Goal: Transaction & Acquisition: Book appointment/travel/reservation

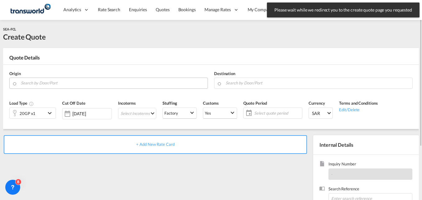
click at [67, 84] on input "Search by Door/Port" at bounding box center [113, 82] width 184 height 11
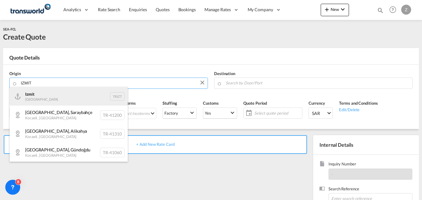
click at [48, 94] on div "Izmit Turkey TRIZT" at bounding box center [69, 96] width 118 height 19
type input "Izmit, TRIZT"
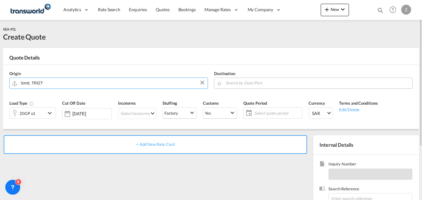
click at [260, 83] on input "Search by Door/Port" at bounding box center [318, 82] width 184 height 11
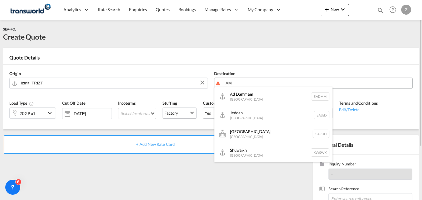
type input "A"
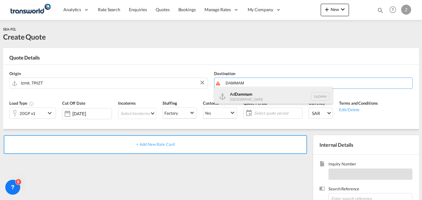
click at [247, 96] on div "Ad Dammam [GEOGRAPHIC_DATA] [GEOGRAPHIC_DATA]" at bounding box center [274, 96] width 118 height 19
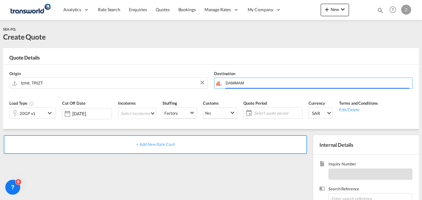
type input "Ad Dammam, SADMM"
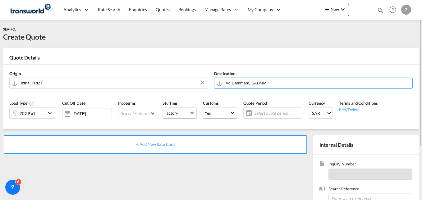
click at [32, 110] on div "20GP x1" at bounding box center [28, 113] width 16 height 9
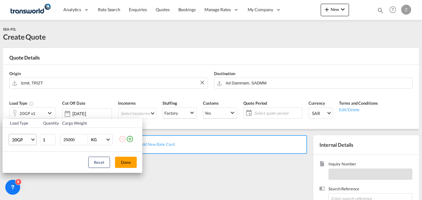
click at [23, 137] on span "20GP" at bounding box center [21, 140] width 18 height 6
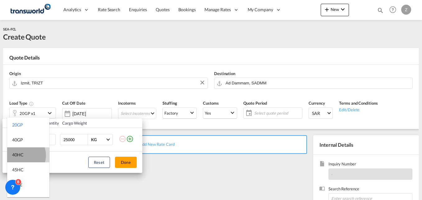
click at [20, 155] on div "40HC" at bounding box center [18, 154] width 12 height 6
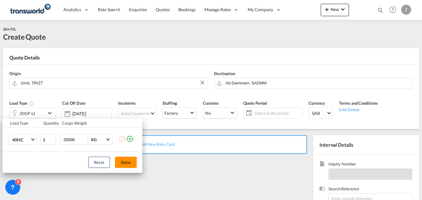
click at [127, 165] on button "Done" at bounding box center [126, 161] width 22 height 11
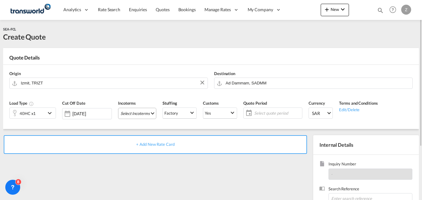
click at [131, 113] on md-select "Select Incoterms CFR - import Cost and Freight CFR - export Cost and Freight DA…" at bounding box center [137, 113] width 38 height 11
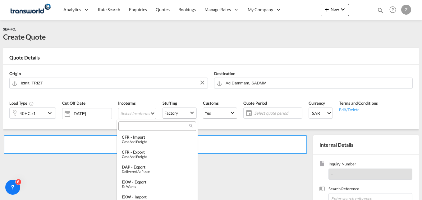
click at [134, 125] on input "search" at bounding box center [154, 126] width 69 height 6
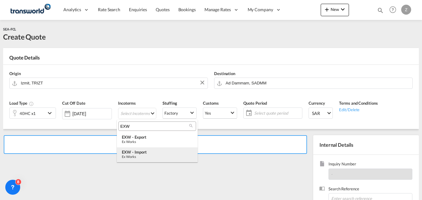
type input "EXW"
click at [138, 152] on div "EXW - import" at bounding box center [157, 151] width 71 height 5
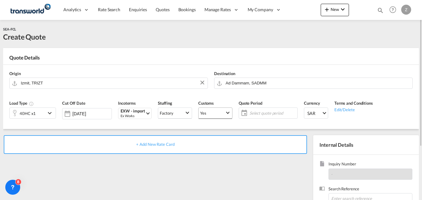
click at [220, 110] on md-select-value "Yes" at bounding box center [216, 113] width 34 height 12
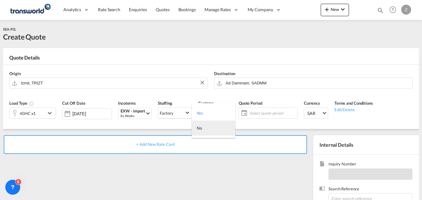
click at [207, 127] on md-option "No" at bounding box center [214, 127] width 44 height 15
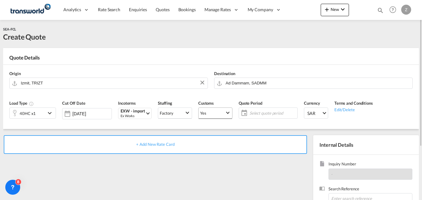
click at [212, 110] on span "Yes" at bounding box center [212, 113] width 25 height 6
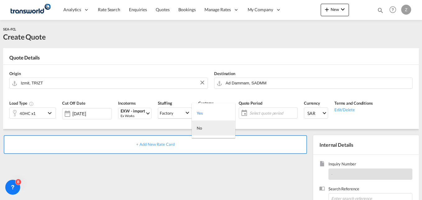
click at [206, 128] on md-option "No" at bounding box center [214, 127] width 44 height 15
click at [258, 114] on span "Select quote period" at bounding box center [273, 113] width 46 height 6
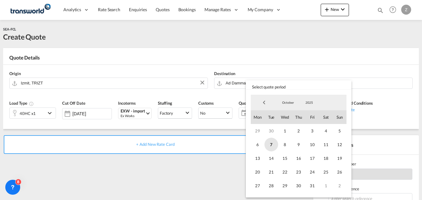
click at [272, 145] on span "7" at bounding box center [272, 144] width 14 height 14
click at [309, 183] on span "31" at bounding box center [313, 185] width 14 height 14
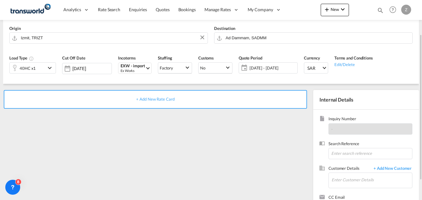
scroll to position [46, 0]
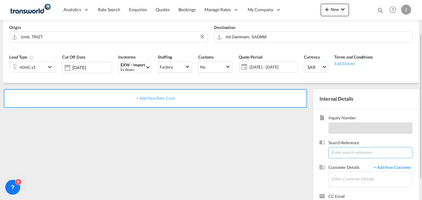
click at [341, 155] on input at bounding box center [371, 152] width 84 height 11
type input "v"
paste input "Supplier details TEKSO TEKNİK SOĞUTMA SAN. VE TİC. A. Sanayi Bölgesi, [STREET_A…"
type input "Supplier details TEKSO TEKNİK SOĞUTMA SAN. VE TİC. A. Sanayi Bölgesi, [STREET_A…"
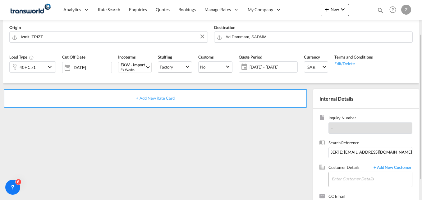
scroll to position [0, 0]
click at [342, 171] on md-input-container "Enter Customer Details" at bounding box center [371, 179] width 84 height 16
paste input "TW0210776"
type input "TW0210776"
click at [345, 177] on input "Enter Customer Details" at bounding box center [372, 179] width 81 height 14
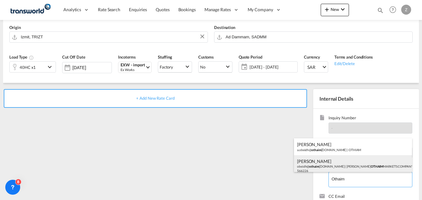
click at [327, 159] on div "[PERSON_NAME] obeidh@ othaim [DOMAIN_NAME] | [PERSON_NAME] MARKETS COMPANY | 56…" at bounding box center [353, 165] width 118 height 21
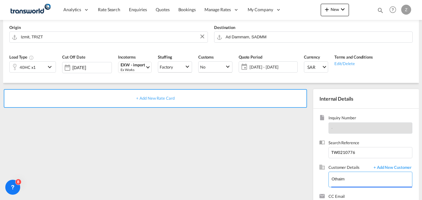
type input "[PERSON_NAME] AL OTHAIM MARKETS COMPANY, [PERSON_NAME], [EMAIL_ADDRESS][DOMAIN_…"
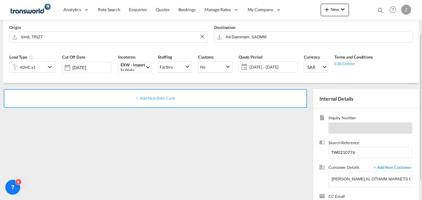
click at [159, 98] on span "+ Add New Rate Card" at bounding box center [155, 97] width 38 height 5
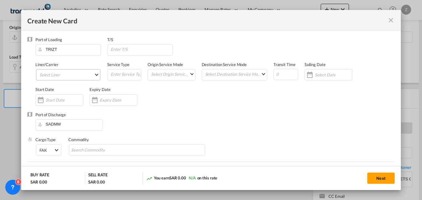
type input "Basic Ocean Freight"
select select "per equipment"
click at [76, 77] on md-select "Select Liner 2HM LOGISTICS D.O.O. / TWKS-KOPER 3P LOGISTICS / TWKS-[GEOGRAPHIC_…" at bounding box center [68, 74] width 64 height 11
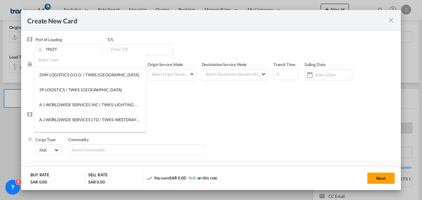
click at [50, 60] on input "search" at bounding box center [92, 59] width 109 height 15
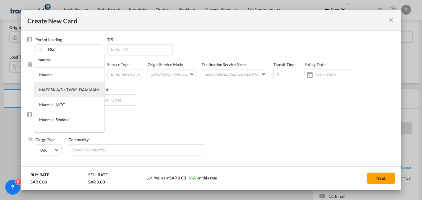
type input "maersk"
click at [63, 89] on div "MAERSK A/S / TWKS-DAMMAM" at bounding box center [69, 90] width 60 height 6
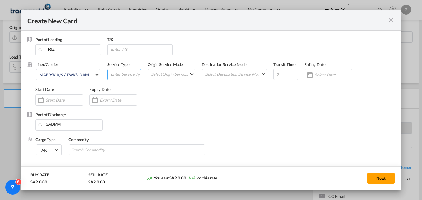
click at [119, 72] on input "Create New Card ..." at bounding box center [125, 73] width 31 height 9
type input "FCL-SEA"
click at [179, 75] on md-select "Select Origin Service Mode SD [GEOGRAPHIC_DATA]" at bounding box center [173, 73] width 44 height 9
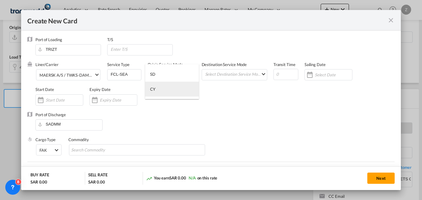
click at [163, 89] on md-option "CY" at bounding box center [172, 88] width 54 height 15
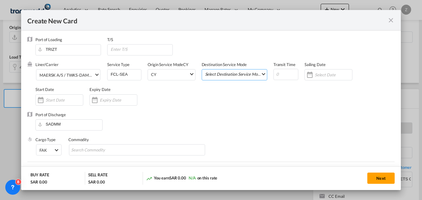
click at [233, 71] on md-select "Select Destination Service Mode SD [GEOGRAPHIC_DATA]" at bounding box center [236, 73] width 63 height 9
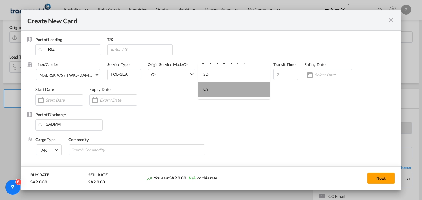
click at [219, 96] on md-option "CY" at bounding box center [234, 88] width 72 height 15
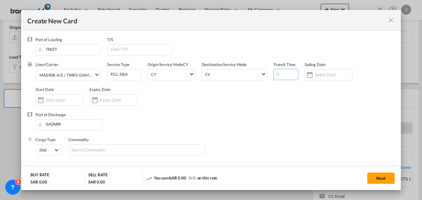
click at [280, 77] on input "Create New Card ..." at bounding box center [286, 74] width 25 height 11
type input "45"
click at [67, 101] on input "Create New Card ..." at bounding box center [64, 99] width 37 height 5
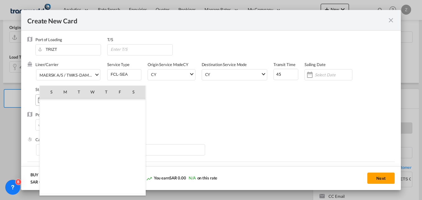
scroll to position [144127, 0]
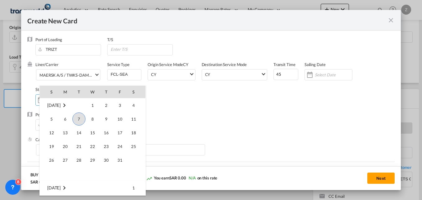
click at [78, 116] on span "7" at bounding box center [78, 118] width 13 height 13
type input "[DATE]"
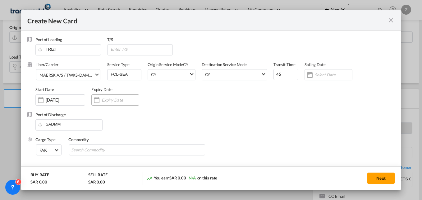
click at [113, 96] on div "Create New Card ..." at bounding box center [115, 99] width 48 height 11
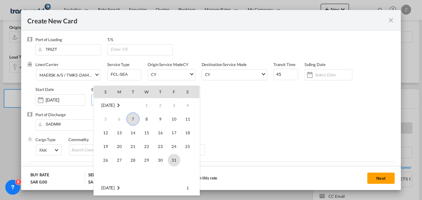
click at [174, 160] on span "31" at bounding box center [174, 160] width 12 height 12
type input "[DATE]"
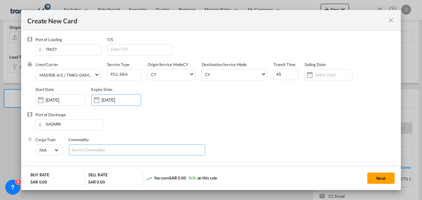
click at [100, 148] on input "Search Commodity" at bounding box center [99, 150] width 57 height 10
type input "GC"
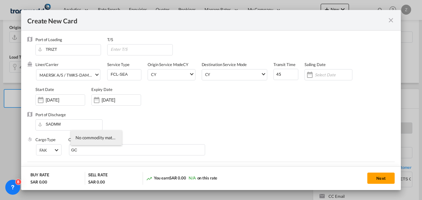
click at [255, 105] on div "Liner/Carrier MAERSK A/S / TWKS-DAMMAM Service Type FCL-SEA Origin Service Mode…" at bounding box center [214, 87] width 359 height 50
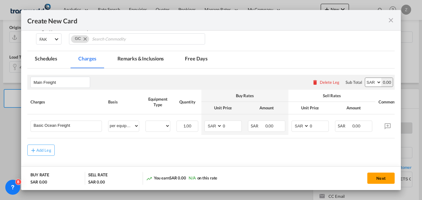
scroll to position [111, 0]
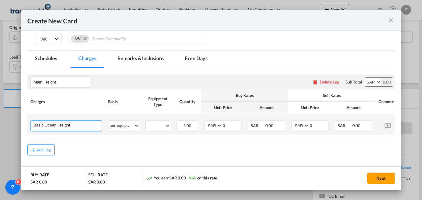
click at [74, 125] on input "Basic Ocean Freight" at bounding box center [68, 124] width 68 height 9
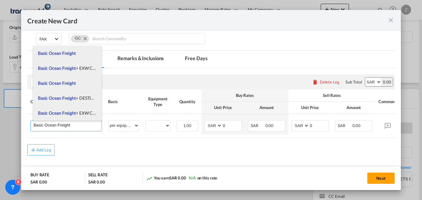
click at [76, 65] on span "Basic Ocean Freight + EXW Charges" at bounding box center [71, 67] width 67 height 5
type input "Basic Ocean Freight + EXW Charges"
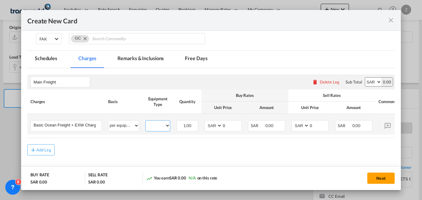
click at [159, 125] on select "40HC" at bounding box center [158, 125] width 24 height 8
select select "40HC"
click at [146, 121] on select "40HC" at bounding box center [158, 125] width 24 height 8
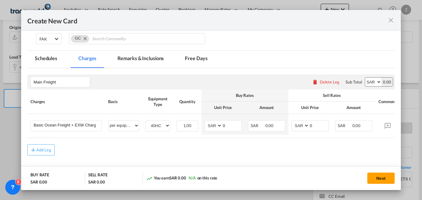
click at [367, 83] on select "AED AFN ALL AMD ANG AOA ARS AUD AWG AZN BAM BBD BDT BGN BHD BIF BMD BND [PERSON…" at bounding box center [373, 81] width 16 height 9
select select "string:USD"
click at [365, 77] on select "AED AFN ALL AMD ANG AOA ARS AUD AWG AZN BAM BBD BDT BGN BHD BIF BMD BND [PERSON…" at bounding box center [373, 81] width 16 height 9
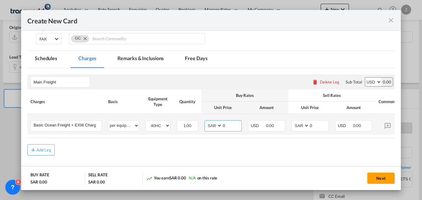
click at [215, 126] on select "AED AFN ALL AMD ANG AOA ARS AUD AWG AZN BAM BBD BDT BGN BHD BIF BMD BND [PERSON…" at bounding box center [214, 125] width 16 height 8
select select "string:USD"
click at [206, 121] on select "AED AFN ALL AMD ANG AOA ARS AUD AWG AZN BAM BBD BDT BGN BHD BIF BMD BND [PERSON…" at bounding box center [214, 125] width 16 height 8
click at [230, 126] on input "0" at bounding box center [231, 124] width 19 height 9
type input "925"
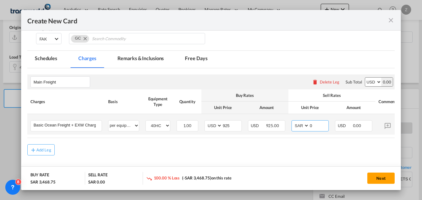
click at [303, 125] on select "AED AFN ALL AMD ANG AOA ARS AUD AWG AZN BAM BBD BDT BGN BHD BIF BMD BND [PERSON…" at bounding box center [301, 125] width 16 height 8
select select "string:USD"
click at [293, 121] on select "AED AFN ALL AMD ANG AOA ARS AUD AWG AZN BAM BBD BDT BGN BHD BIF BMD BND [PERSON…" at bounding box center [301, 125] width 16 height 8
click at [316, 126] on input "0" at bounding box center [318, 124] width 19 height 9
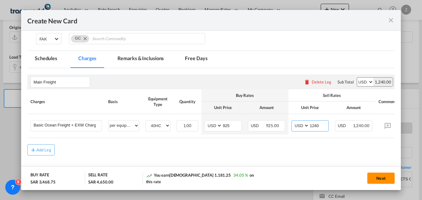
type input "1240"
click at [384, 178] on button "Next" at bounding box center [381, 177] width 27 height 11
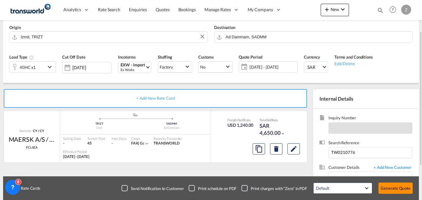
click at [390, 185] on button "Generate Quote" at bounding box center [396, 187] width 34 height 11
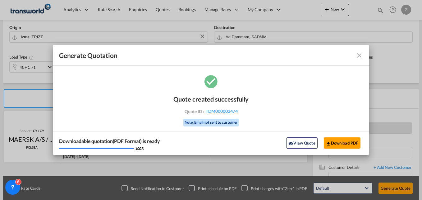
click at [358, 53] on md-icon "icon-close fg-AAA8AD cursor m-0" at bounding box center [359, 55] width 7 height 7
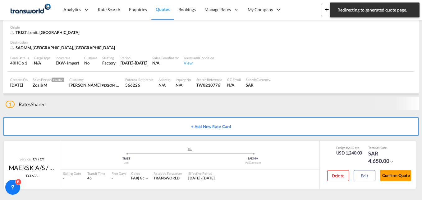
scroll to position [23, 0]
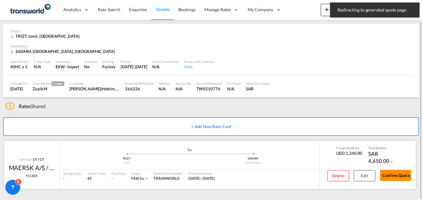
click at [392, 171] on button "Confirm Quote" at bounding box center [395, 174] width 31 height 11
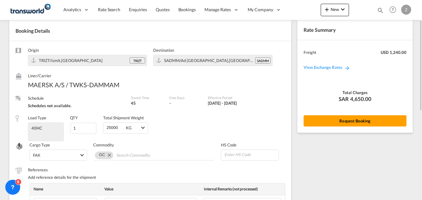
scroll to position [25, 0]
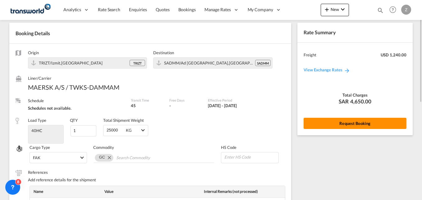
click at [326, 121] on button "Request Booking" at bounding box center [355, 123] width 103 height 11
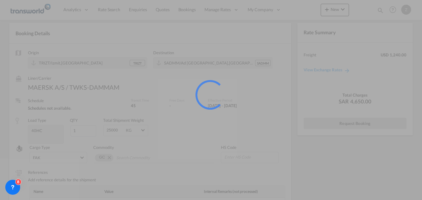
scroll to position [0, 0]
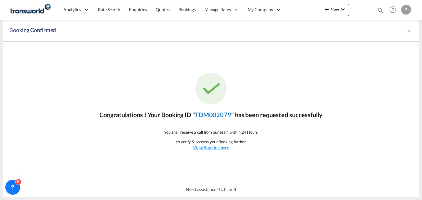
click at [220, 114] on link "TDM002079" at bounding box center [213, 114] width 36 height 7
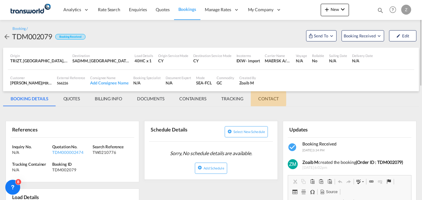
click at [262, 99] on md-tab-item "CONTACT" at bounding box center [268, 98] width 35 height 15
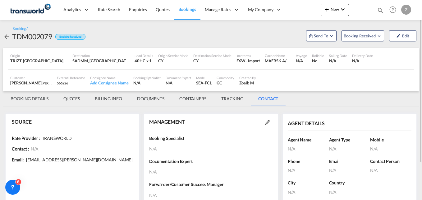
click at [266, 122] on md-icon at bounding box center [267, 122] width 5 height 5
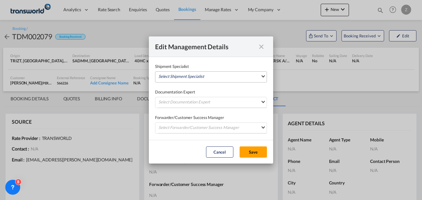
click at [194, 78] on md-select "Select Shipment Specialist [PERSON_NAME] W [PERSON_NAME][EMAIL_ADDRESS][PERSON_…" at bounding box center [211, 76] width 112 height 11
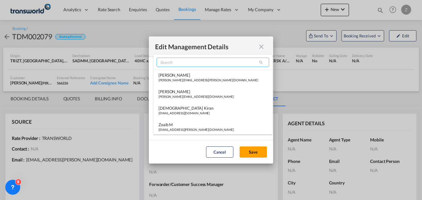
click at [178, 63] on input "search" at bounding box center [213, 62] width 113 height 9
type input "S"
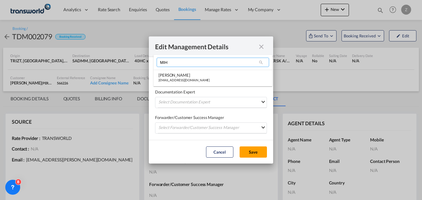
type input "MIH"
click at [176, 85] on md-content "[PERSON_NAME] [PERSON_NAME][EMAIL_ADDRESS][DOMAIN_NAME]" at bounding box center [213, 70] width 119 height 31
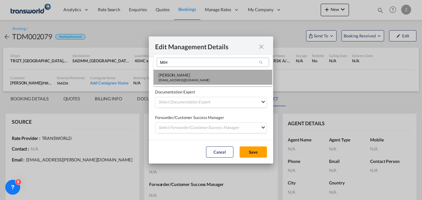
click at [176, 79] on div "[EMAIL_ADDRESS][DOMAIN_NAME]" at bounding box center [184, 80] width 51 height 4
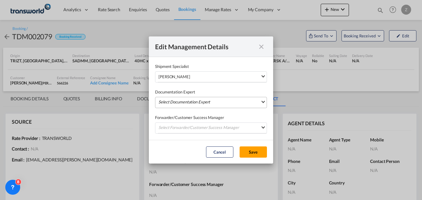
click at [178, 97] on md-select "Select Documentation Expert [PERSON_NAME] W [PERSON_NAME][EMAIL_ADDRESS][PERSON…" at bounding box center [211, 102] width 112 height 11
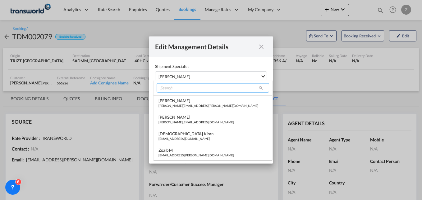
click at [181, 86] on input "search" at bounding box center [213, 87] width 113 height 9
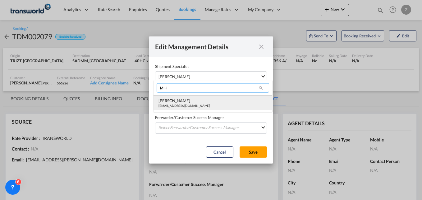
type input "MIH"
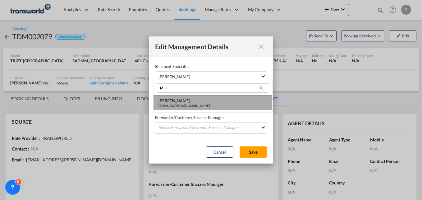
click at [174, 100] on div "[PERSON_NAME]" at bounding box center [184, 101] width 51 height 6
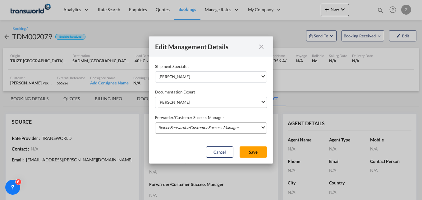
click at [174, 127] on md-select "Select Forwarder/Customer Success Manager [PERSON_NAME] [PERSON_NAME][EMAIL_ADD…" at bounding box center [211, 127] width 112 height 11
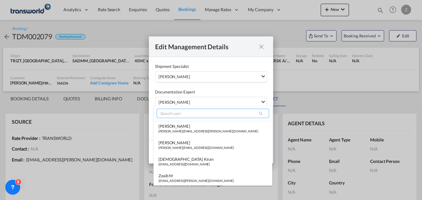
click at [180, 112] on input "search" at bounding box center [213, 113] width 113 height 9
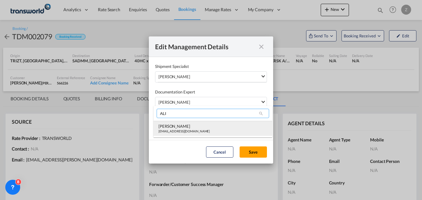
type input "ALI"
click at [175, 130] on div "[EMAIL_ADDRESS][DOMAIN_NAME]" at bounding box center [184, 131] width 51 height 4
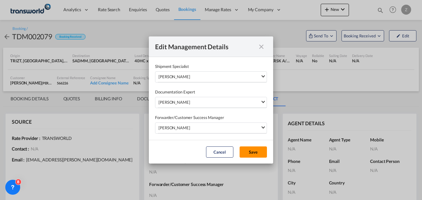
click at [257, 151] on button "Save" at bounding box center [253, 151] width 27 height 11
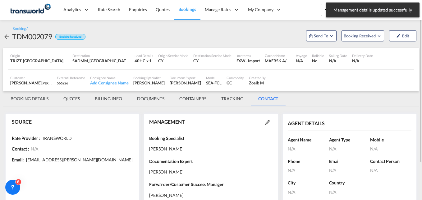
click at [22, 97] on md-tab-item "BOOKING DETAILS" at bounding box center [29, 98] width 53 height 15
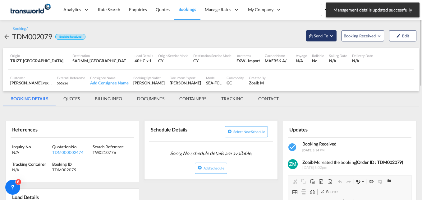
click at [319, 38] on span "Send To" at bounding box center [321, 36] width 16 height 6
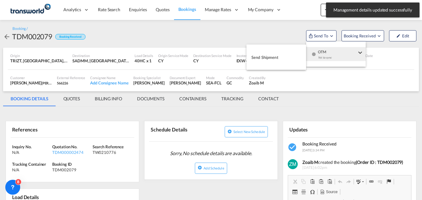
click at [270, 56] on span "Send Shipment" at bounding box center [265, 57] width 27 height 10
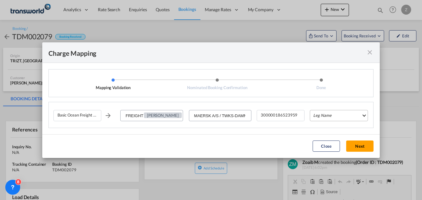
click at [326, 114] on md-select "Leg Name HANDLING ORIGIN VESSEL HANDLING DESTINATION OTHERS TL PICK UP CUSTOMS …" at bounding box center [339, 115] width 58 height 11
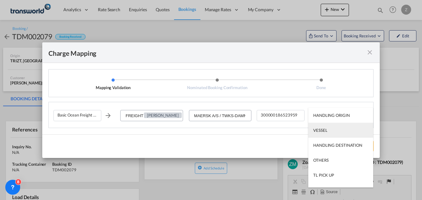
click at [326, 133] on md-option "VESSEL" at bounding box center [340, 130] width 65 height 15
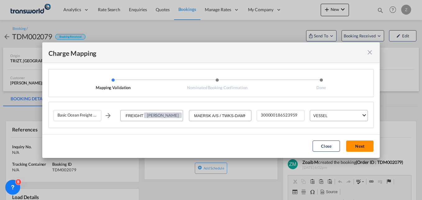
click at [355, 144] on button "Next" at bounding box center [359, 145] width 27 height 11
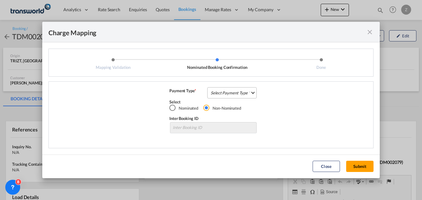
click at [213, 92] on md-select "Select Payment Type COLLECT PREPAID" at bounding box center [231, 92] width 49 height 11
click at [233, 95] on md-option "COLLECT" at bounding box center [233, 92] width 55 height 15
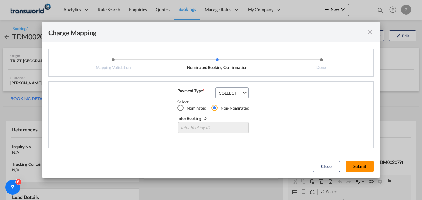
click at [353, 166] on button "Submit" at bounding box center [359, 165] width 27 height 11
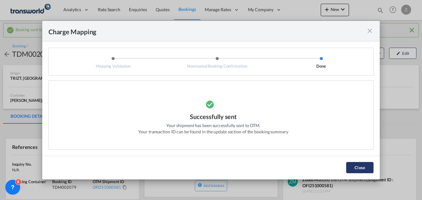
click at [356, 168] on button "Close" at bounding box center [359, 167] width 27 height 11
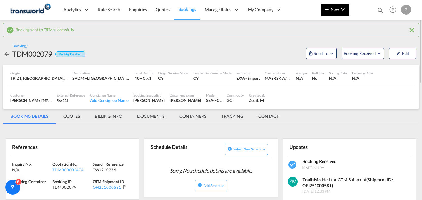
click at [348, 7] on button "New" at bounding box center [335, 10] width 28 height 12
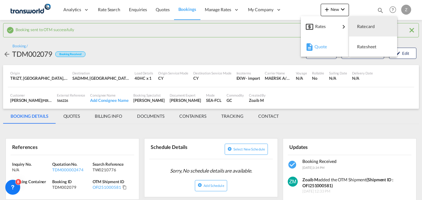
click at [332, 50] on div "Quote" at bounding box center [326, 47] width 23 height 16
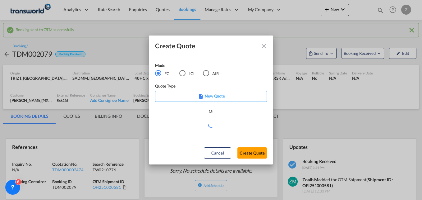
click at [206, 72] on div "AIR" at bounding box center [206, 73] width 6 height 6
click at [250, 157] on button "Create Quote" at bounding box center [253, 152] width 30 height 11
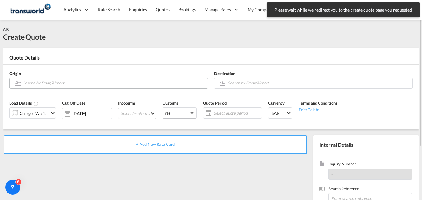
click at [74, 82] on input "Search by Door/Airport" at bounding box center [114, 82] width 182 height 11
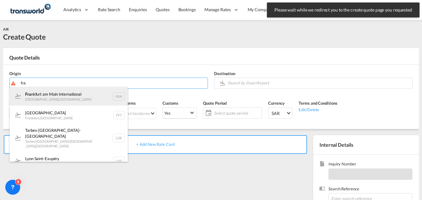
click at [64, 95] on div "Fra [GEOGRAPHIC_DATA] [GEOGRAPHIC_DATA] , [GEOGRAPHIC_DATA] FRA" at bounding box center [69, 96] width 118 height 19
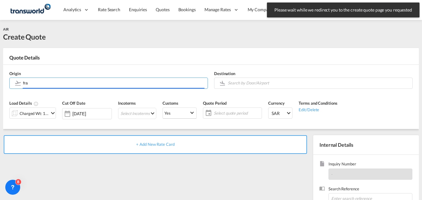
type input "[GEOGRAPHIC_DATA], [GEOGRAPHIC_DATA], [GEOGRAPHIC_DATA]"
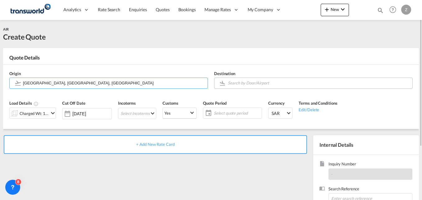
click at [256, 83] on input "Search by Door/Airport" at bounding box center [319, 82] width 182 height 11
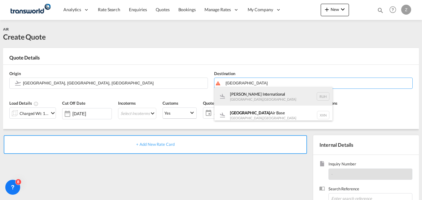
click at [256, 99] on div "[PERSON_NAME] International [GEOGRAPHIC_DATA] , [GEOGRAPHIC_DATA] RUH" at bounding box center [274, 96] width 118 height 19
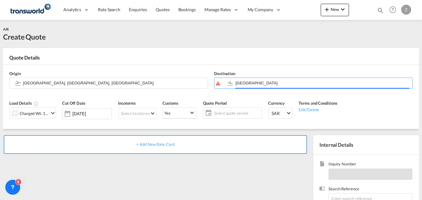
type input "[PERSON_NAME] International, [GEOGRAPHIC_DATA], RUH"
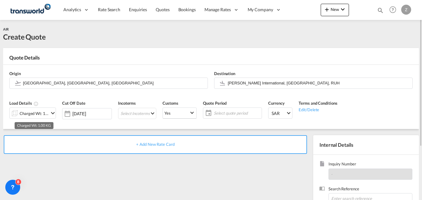
click at [23, 112] on div "Charged Wt: 1.00 KG" at bounding box center [34, 113] width 29 height 9
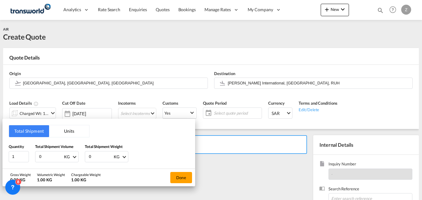
click at [49, 158] on input "0" at bounding box center [51, 156] width 25 height 11
type input "465"
click at [93, 156] on input "0" at bounding box center [100, 156] width 25 height 11
type input "465"
click at [184, 179] on button "Done" at bounding box center [181, 177] width 22 height 11
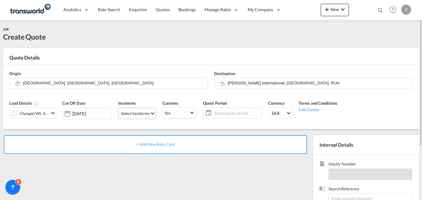
click at [139, 113] on md-select "Select Incoterms CFR - import Cost and Freight CFR - export Cost and Freight DA…" at bounding box center [137, 113] width 38 height 11
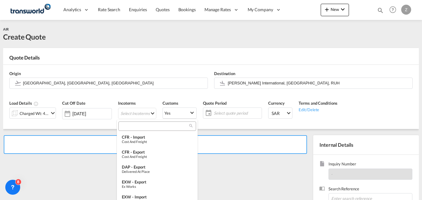
click at [145, 128] on input "search" at bounding box center [154, 126] width 69 height 6
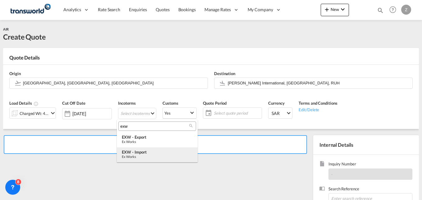
type input "exw"
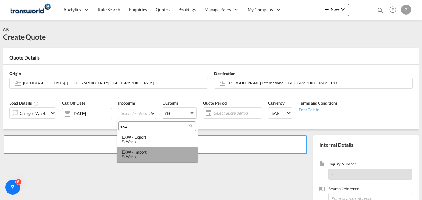
click at [146, 155] on div "Ex Works" at bounding box center [157, 156] width 71 height 4
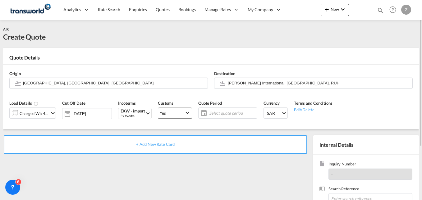
click at [174, 111] on span "Yes" at bounding box center [172, 113] width 25 height 6
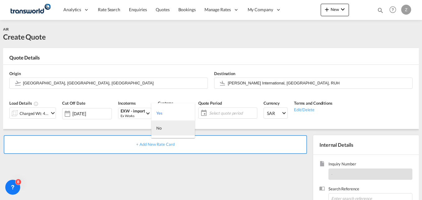
click at [167, 130] on md-option "No" at bounding box center [173, 127] width 44 height 15
click at [215, 115] on span "Select quote period" at bounding box center [232, 113] width 46 height 6
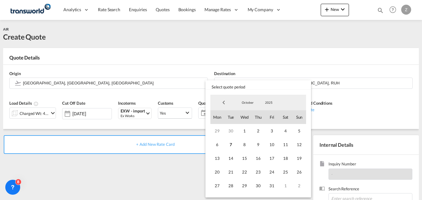
click at [163, 114] on md-backdrop at bounding box center [211, 100] width 422 height 200
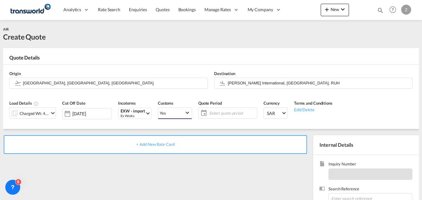
click at [163, 114] on div "Yes" at bounding box center [163, 112] width 6 height 5
click at [159, 130] on div "No" at bounding box center [158, 128] width 5 height 6
click at [209, 113] on span "Select quote period" at bounding box center [232, 113] width 46 height 6
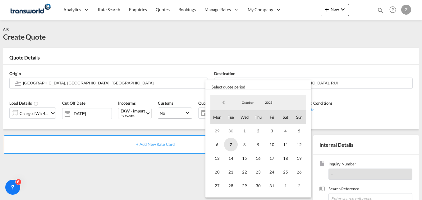
click at [233, 143] on span "7" at bounding box center [231, 144] width 14 height 14
click at [273, 187] on span "31" at bounding box center [272, 185] width 14 height 14
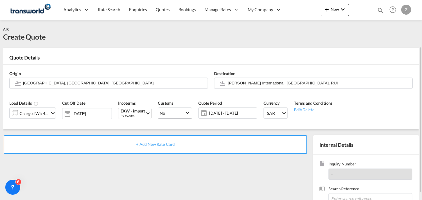
scroll to position [39, 0]
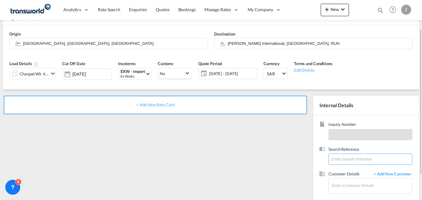
click at [341, 160] on input at bounding box center [371, 158] width 84 height 11
paste input "TW0610807"
type input "TW0610807"
click at [341, 186] on input "Enter Customer Details" at bounding box center [372, 185] width 81 height 14
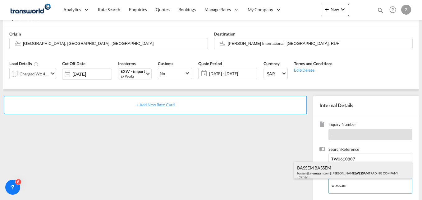
click at [337, 166] on div "BASSEM BASSEM bassem@al- wessam .com | [PERSON_NAME] TRADING COMPANY | 1750701" at bounding box center [353, 171] width 118 height 21
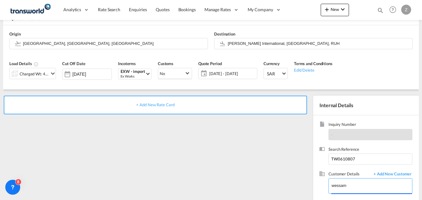
type input "[PERSON_NAME] AL WESSAM TRADING COMPANY, BASSEM BASSEM, [EMAIL_ADDRESS][DOMAIN_…"
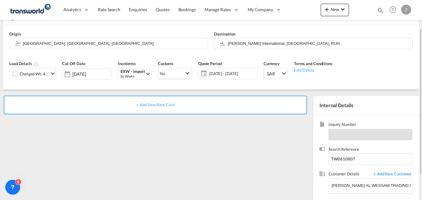
click at [153, 106] on span "+ Add New Rate Card" at bounding box center [155, 104] width 38 height 5
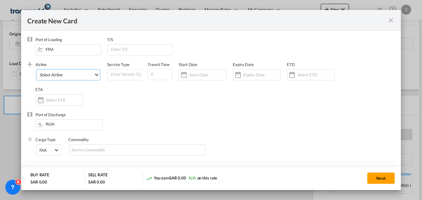
click at [66, 76] on md-select "Select Airline AIR EXPRESS S.A. (1166- / -) CMA CGM Air Cargo (1140-2C / -) DDW…" at bounding box center [68, 74] width 64 height 11
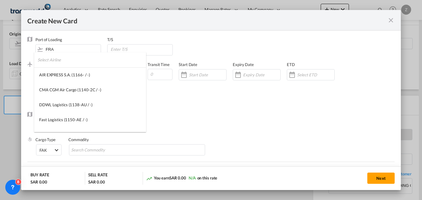
click at [58, 59] on input "search" at bounding box center [92, 59] width 109 height 15
type input "e"
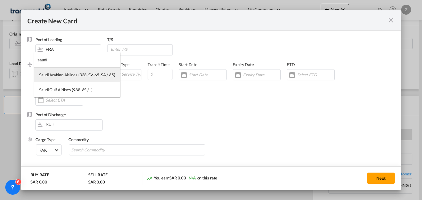
type input "saudi"
click at [64, 76] on div "Saudi Arabian Airlines (338-SV-65-SA / 65)" at bounding box center [77, 75] width 76 height 6
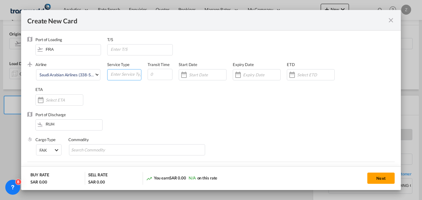
click at [114, 73] on input "Create New Card ..." at bounding box center [125, 73] width 31 height 9
type input "AIR"
click at [158, 73] on input "Create New Card ..." at bounding box center [160, 74] width 25 height 11
type input "5"
click at [202, 72] on div "Create New Card ..." at bounding box center [203, 74] width 48 height 11
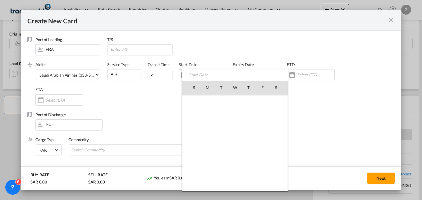
scroll to position [144127, 0]
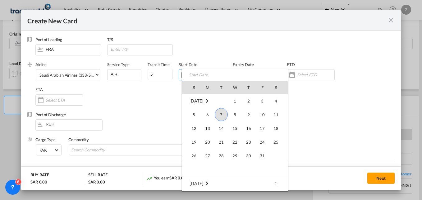
click at [221, 115] on span "7" at bounding box center [221, 114] width 13 height 13
type input "[DATE]"
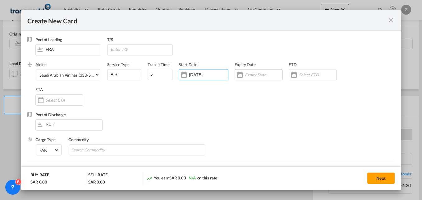
click at [255, 73] on input "Create New Card ..." at bounding box center [263, 74] width 37 height 5
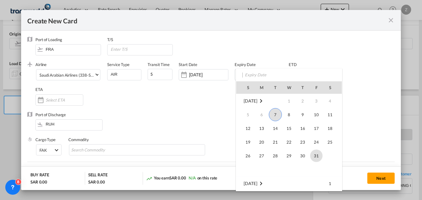
click at [317, 155] on span "31" at bounding box center [316, 155] width 12 height 12
type input "[DATE]"
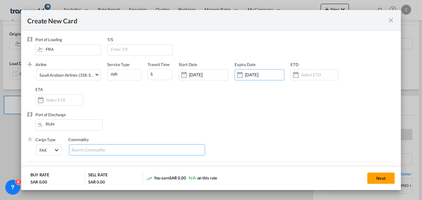
click at [78, 151] on input "Search Commodity" at bounding box center [99, 150] width 57 height 10
type input "GC"
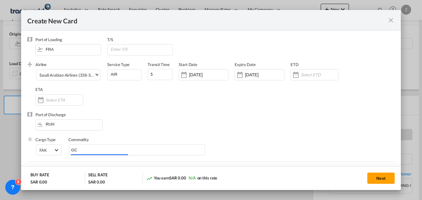
click at [213, 98] on div "Airline Saudi Arabian Airlines (338-SV-65-SA / 65) (- / -) Service Type AIR Tra…" at bounding box center [214, 87] width 359 height 50
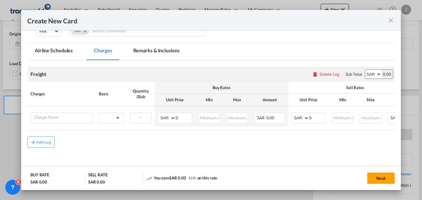
scroll to position [119, 0]
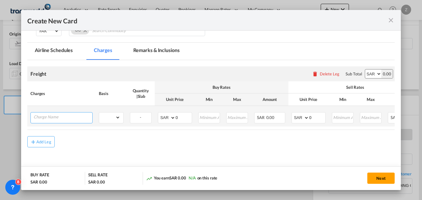
click at [48, 121] on input "Charge Name" at bounding box center [63, 116] width 59 height 9
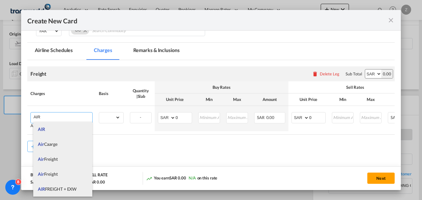
click at [54, 189] on span "AIR FREIGHT + EXW" at bounding box center [57, 188] width 39 height 5
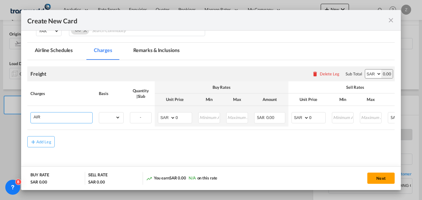
type input "AIR FREIGHT + EXW"
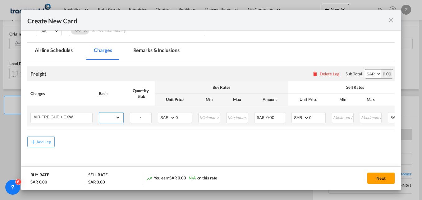
click at [107, 119] on select "gross_weight volumetric_weight per_shipment per_bl per_km % on air freight per_…" at bounding box center [109, 117] width 21 height 10
select select "per_kg"
click at [99, 112] on select "gross_weight volumetric_weight per_shipment per_bl per_km % on air freight per_…" at bounding box center [109, 117] width 21 height 10
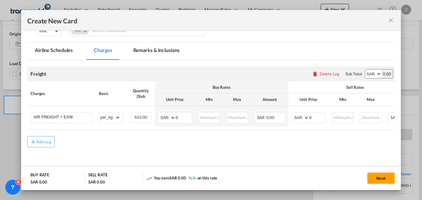
click at [367, 72] on select "AED AFN ALL AMD ANG AOA ARS AUD AWG AZN BAM BBD BDT BGN BHD BIF BMD BND [PERSON…" at bounding box center [373, 73] width 16 height 9
select select "string:EUR"
click at [365, 69] on select "AED AFN ALL AMD ANG AOA ARS AUD AWG AZN BAM BBD BDT BGN BHD BIF BMD BND [PERSON…" at bounding box center [373, 73] width 16 height 9
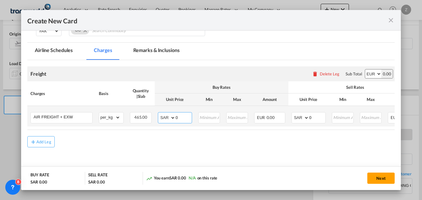
click at [164, 118] on select "AED AFN ALL AMD ANG AOA ARS AUD AWG AZN BAM BBD BDT BGN BHD BIF BMD BND [PERSON…" at bounding box center [167, 117] width 16 height 9
select select "string:EUR"
click at [159, 113] on select "AED AFN ALL AMD ANG AOA ARS AUD AWG AZN BAM BBD BDT BGN BHD BIF BMD BND [PERSON…" at bounding box center [167, 117] width 16 height 9
click at [184, 120] on input "0" at bounding box center [184, 116] width 16 height 9
type input "2.03"
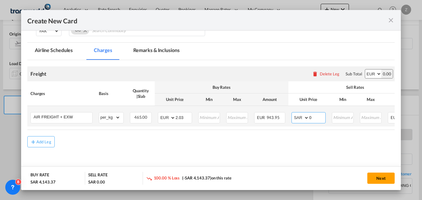
click at [303, 117] on select "AED AFN ALL AMD ANG AOA ARS AUD AWG AZN BAM BBD BDT BGN BHD BIF BMD BND [PERSON…" at bounding box center [301, 117] width 16 height 9
select select "string:EUR"
click at [293, 113] on select "AED AFN ALL AMD ANG AOA ARS AUD AWG AZN BAM BBD BDT BGN BHD BIF BMD BND [PERSON…" at bounding box center [301, 117] width 16 height 9
click at [317, 117] on input "0" at bounding box center [317, 116] width 16 height 9
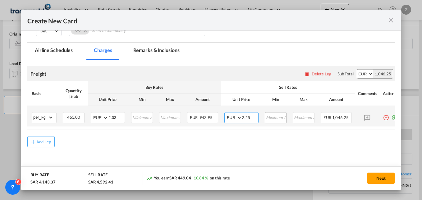
scroll to position [0, 68]
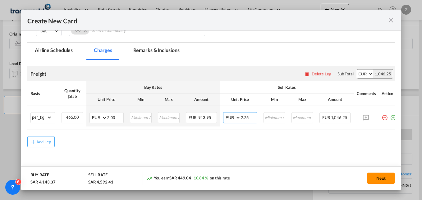
type input "2.25"
click at [376, 178] on button "Next" at bounding box center [381, 177] width 27 height 11
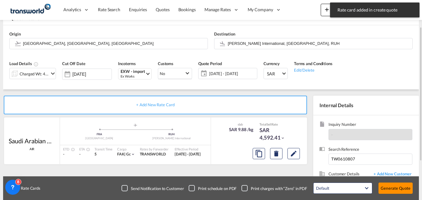
click at [395, 186] on button "Generate Quote" at bounding box center [396, 187] width 34 height 11
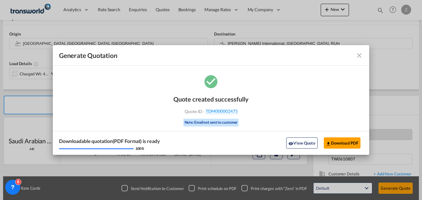
click at [358, 53] on md-icon "icon-close fg-AAA8AD cursor m-0" at bounding box center [359, 55] width 7 height 7
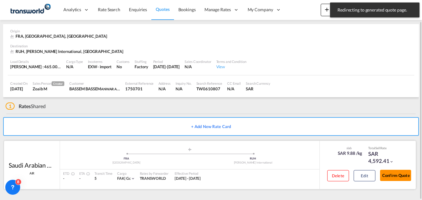
click at [389, 173] on button "Confirm Quote" at bounding box center [395, 174] width 31 height 11
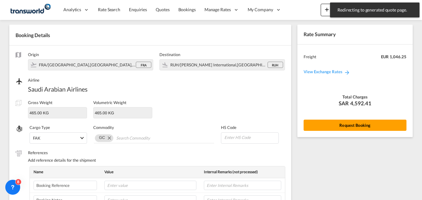
scroll to position [219, 0]
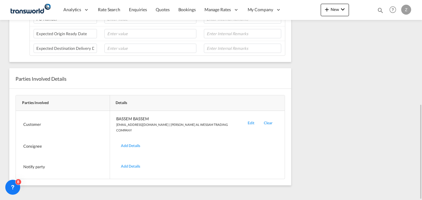
click at [243, 123] on div "Edit" at bounding box center [251, 124] width 16 height 17
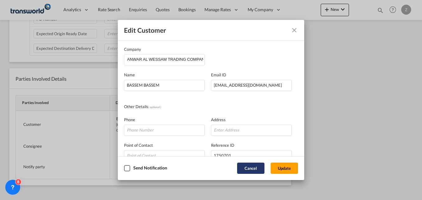
click at [241, 168] on button "Cancel" at bounding box center [250, 167] width 27 height 11
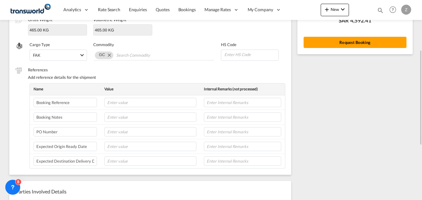
scroll to position [105, 0]
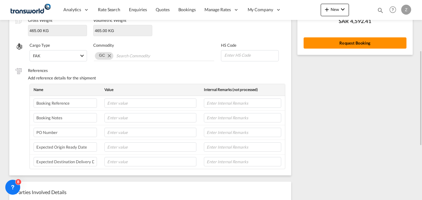
click at [316, 47] on button "Request Booking" at bounding box center [355, 42] width 103 height 11
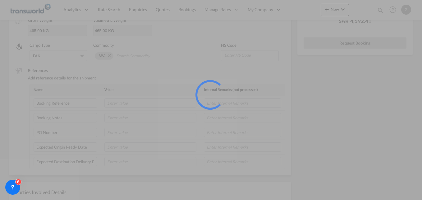
scroll to position [0, 0]
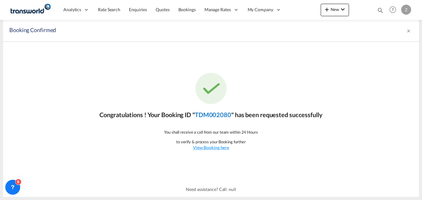
click at [219, 112] on link "TDM002080" at bounding box center [213, 114] width 36 height 7
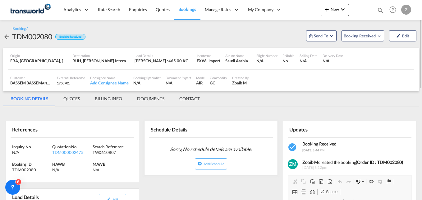
click at [188, 99] on md-tab-item "CONTACT" at bounding box center [189, 98] width 35 height 15
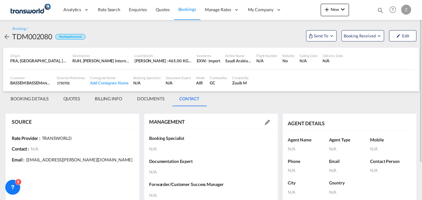
click at [266, 123] on md-icon at bounding box center [267, 122] width 5 height 5
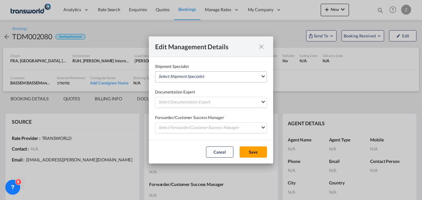
click at [185, 76] on md-select "Select Shipment Specialist [PERSON_NAME] W [PERSON_NAME][EMAIL_ADDRESS][PERSON_…" at bounding box center [211, 76] width 112 height 11
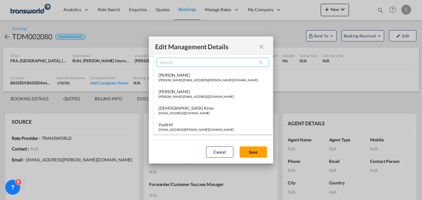
click at [172, 62] on input "search" at bounding box center [213, 62] width 113 height 9
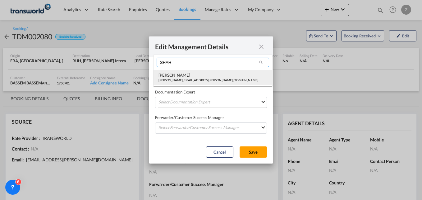
type input "SHAH"
click at [173, 80] on div "[PERSON_NAME][EMAIL_ADDRESS][PERSON_NAME][DOMAIN_NAME]" at bounding box center [209, 80] width 100 height 4
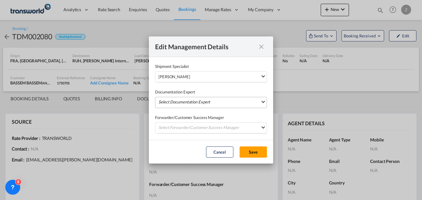
click at [170, 102] on md-select "Select Documentation Expert [PERSON_NAME] W [PERSON_NAME][EMAIL_ADDRESS][PERSON…" at bounding box center [211, 102] width 112 height 11
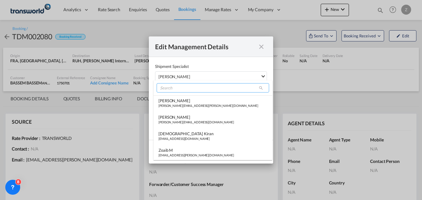
click at [170, 85] on input "search" at bounding box center [213, 87] width 113 height 9
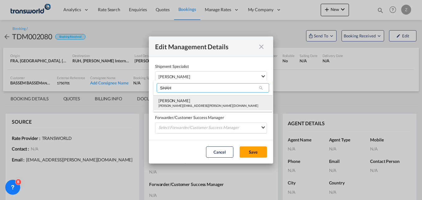
type input "SHAH"
click at [167, 100] on div "[PERSON_NAME]" at bounding box center [209, 101] width 100 height 6
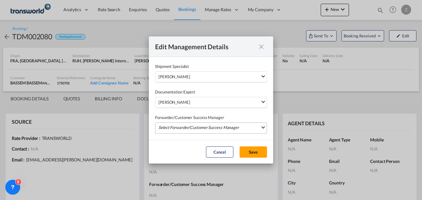
click at [171, 129] on md-select "Select Forwarder/Customer Success Manager [PERSON_NAME] [PERSON_NAME][EMAIL_ADD…" at bounding box center [211, 127] width 112 height 11
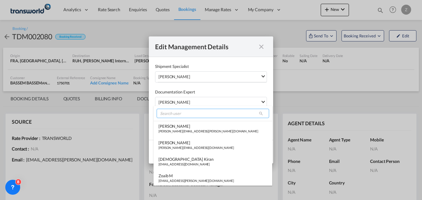
click at [175, 115] on input "search" at bounding box center [213, 113] width 113 height 9
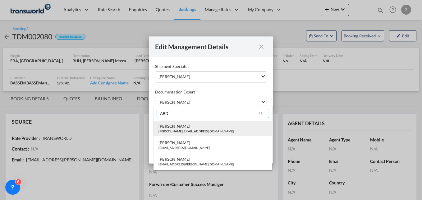
type input "ABD"
click at [175, 123] on md-option "Abdullah Obaid [EMAIL_ADDRESS][PERSON_NAME][DOMAIN_NAME]" at bounding box center [213, 128] width 119 height 15
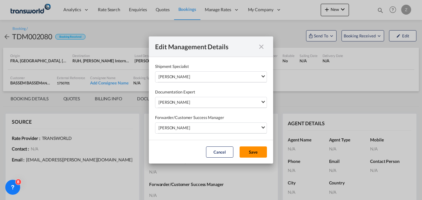
click at [257, 152] on button "Save" at bounding box center [253, 151] width 27 height 11
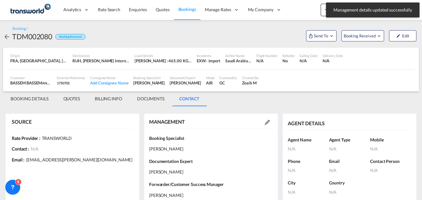
click at [32, 100] on md-tab-item "BOOKING DETAILS" at bounding box center [29, 98] width 53 height 15
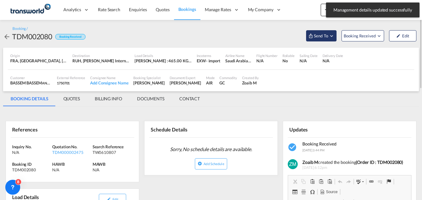
click at [322, 35] on span "Send To" at bounding box center [321, 36] width 16 height 6
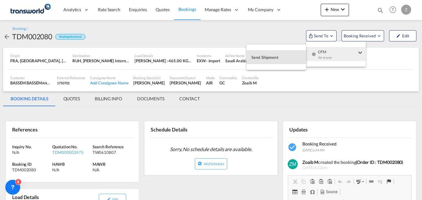
click at [273, 58] on span "Send Shipment" at bounding box center [265, 57] width 27 height 10
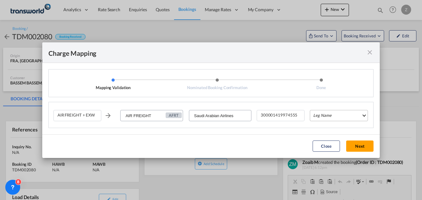
click at [332, 115] on md-select "Leg Name HANDLING ORIGIN HANDLING DESTINATION OTHERS TL PICK UP CUSTOMS ORIGIN …" at bounding box center [339, 115] width 58 height 11
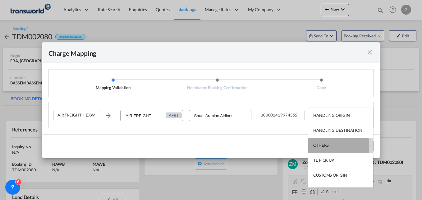
click at [322, 146] on div "OTHERS" at bounding box center [320, 145] width 15 height 6
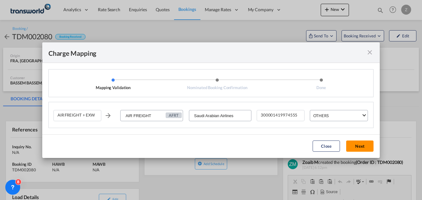
click at [356, 147] on button "Next" at bounding box center [359, 145] width 27 height 11
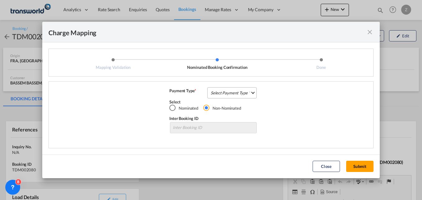
click at [235, 91] on md-select "Select Payment Type COLLECT PREPAID" at bounding box center [231, 92] width 49 height 11
click at [226, 90] on div "COLLECT" at bounding box center [220, 93] width 18 height 6
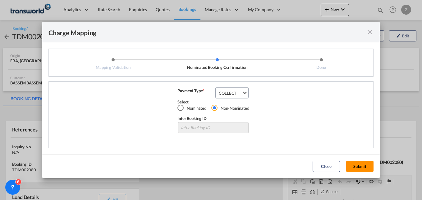
click at [353, 166] on button "Submit" at bounding box center [359, 165] width 27 height 11
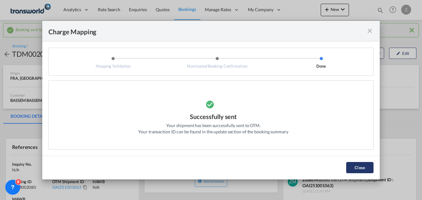
click at [363, 167] on button "Close" at bounding box center [359, 167] width 27 height 11
